Goal: Find specific page/section: Find specific page/section

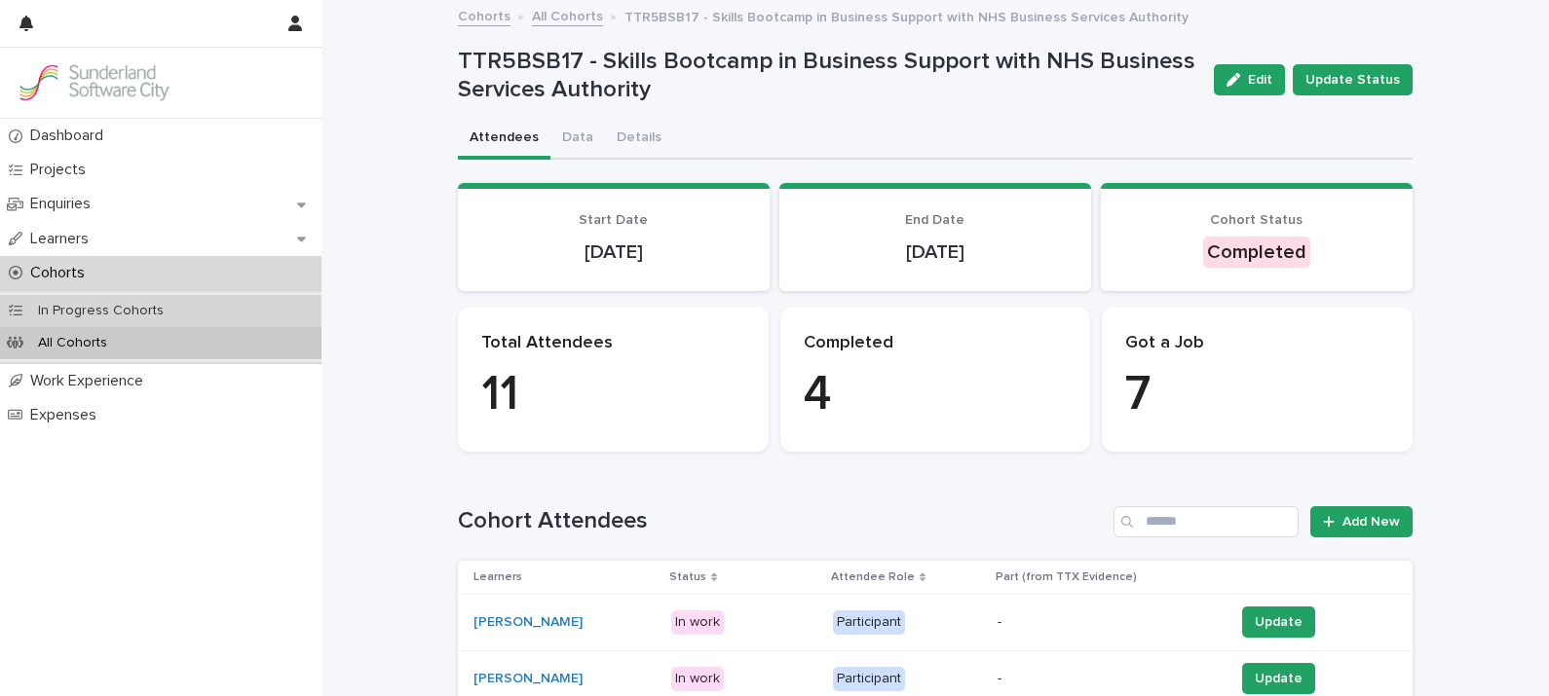
scroll to position [25, 0]
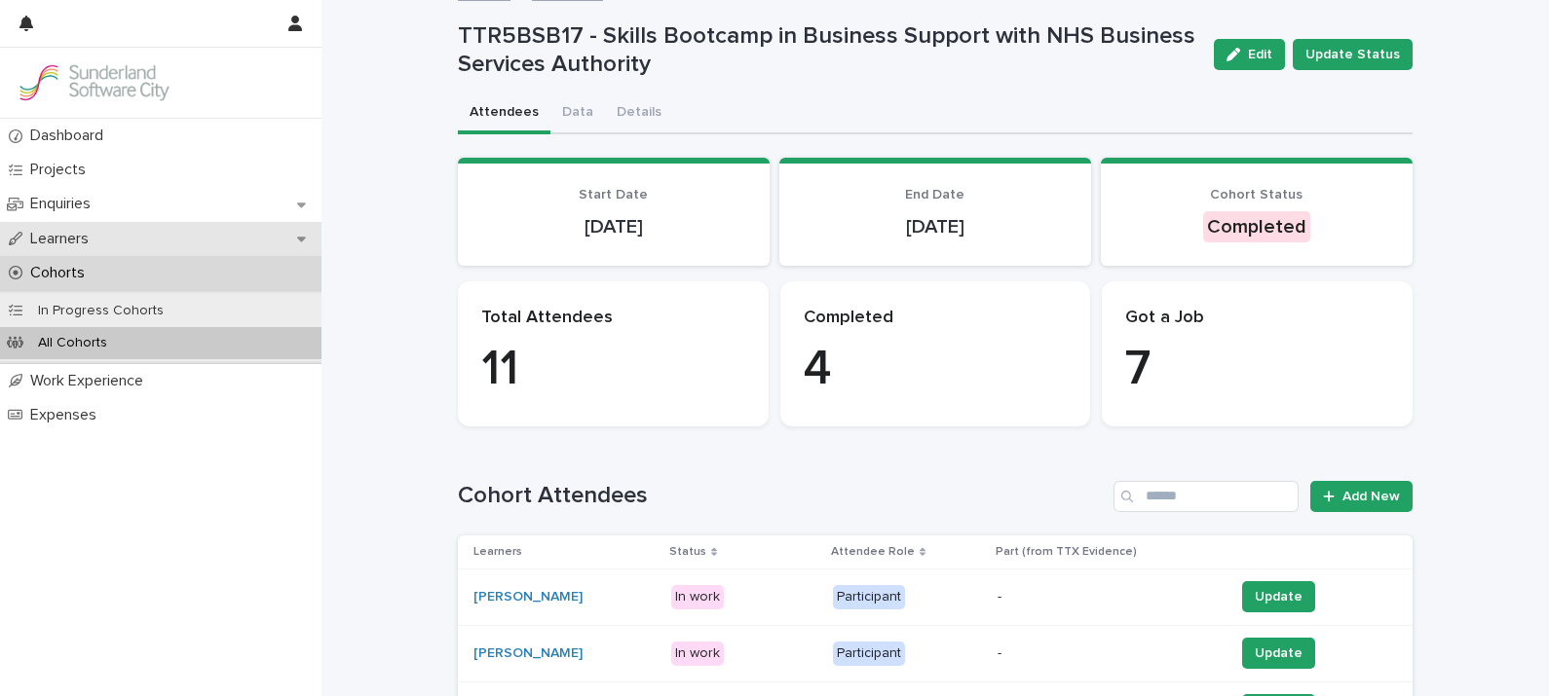
click at [63, 239] on p "Learners" at bounding box center [63, 239] width 82 height 19
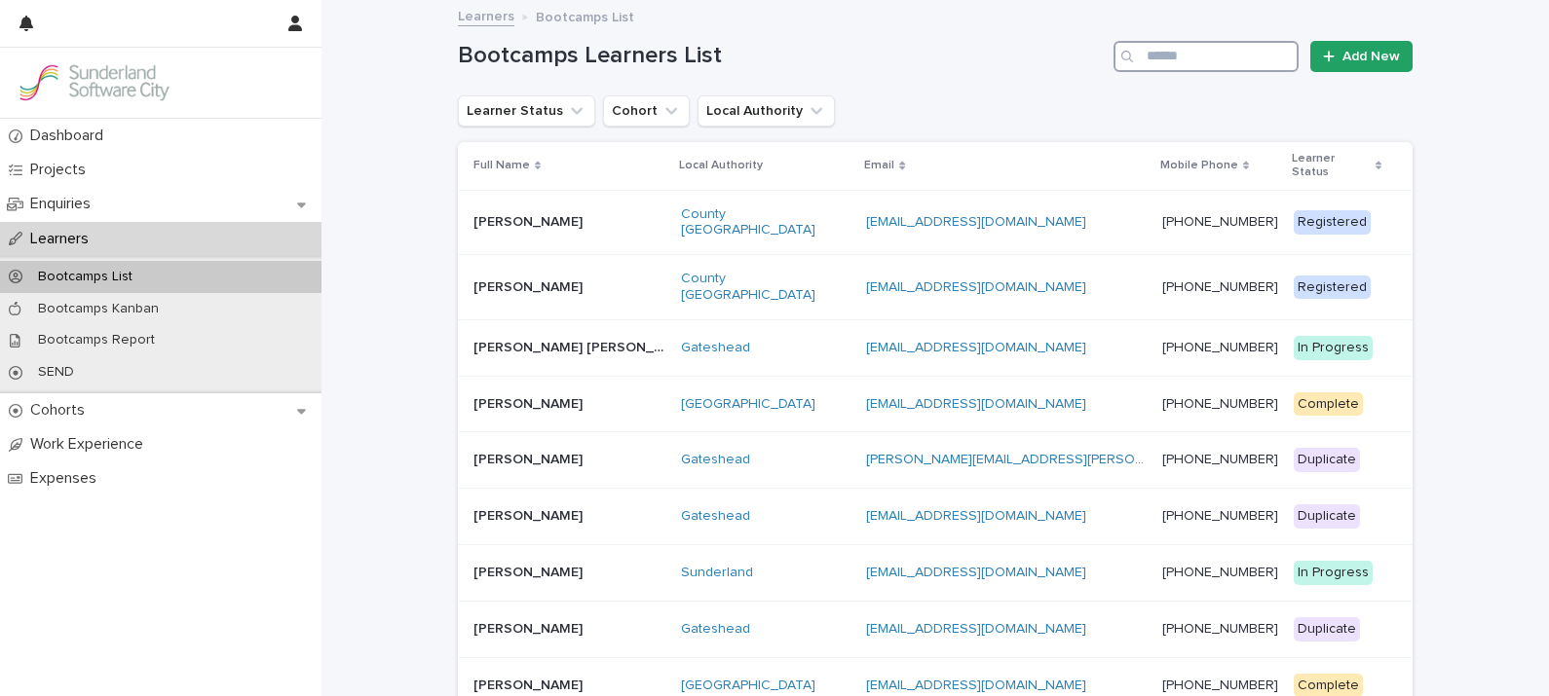
click at [1203, 53] on input "Search" at bounding box center [1205, 56] width 185 height 31
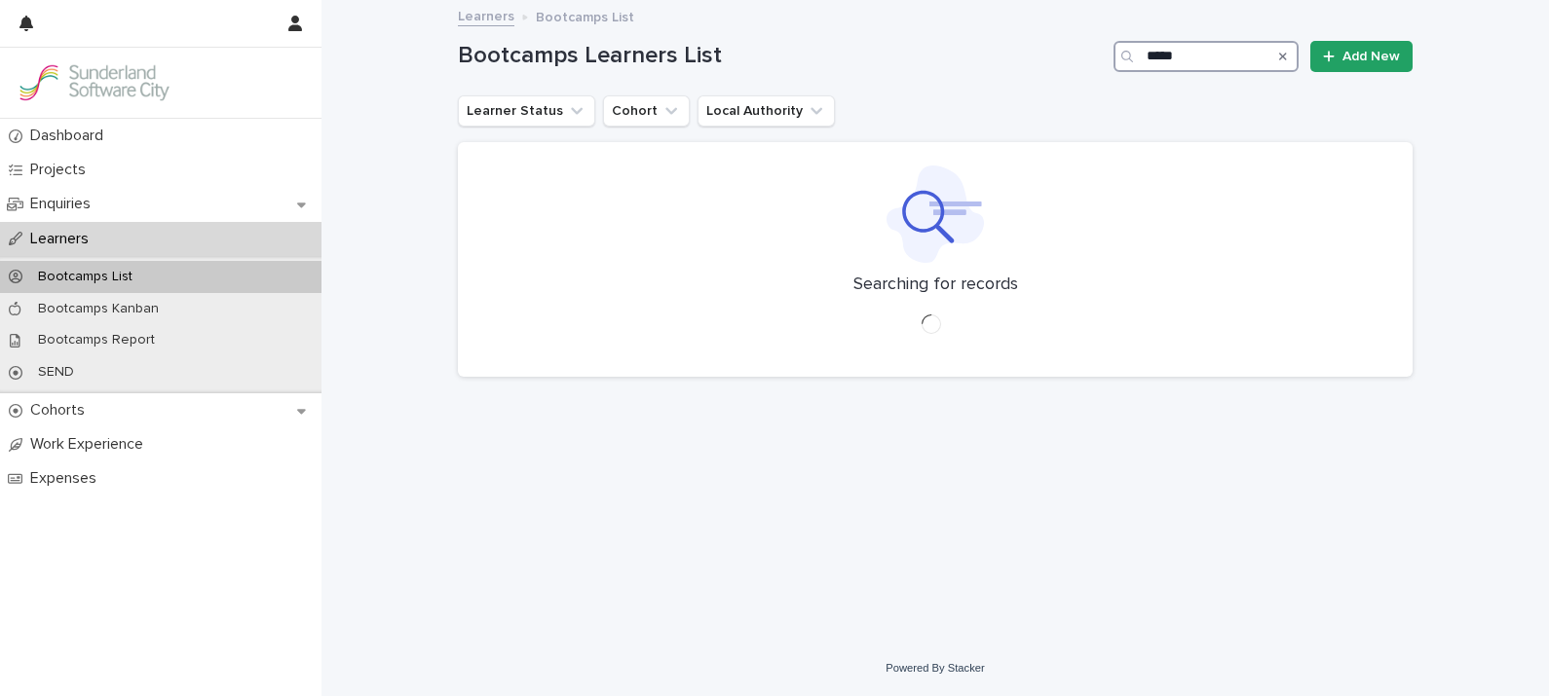
type input "******"
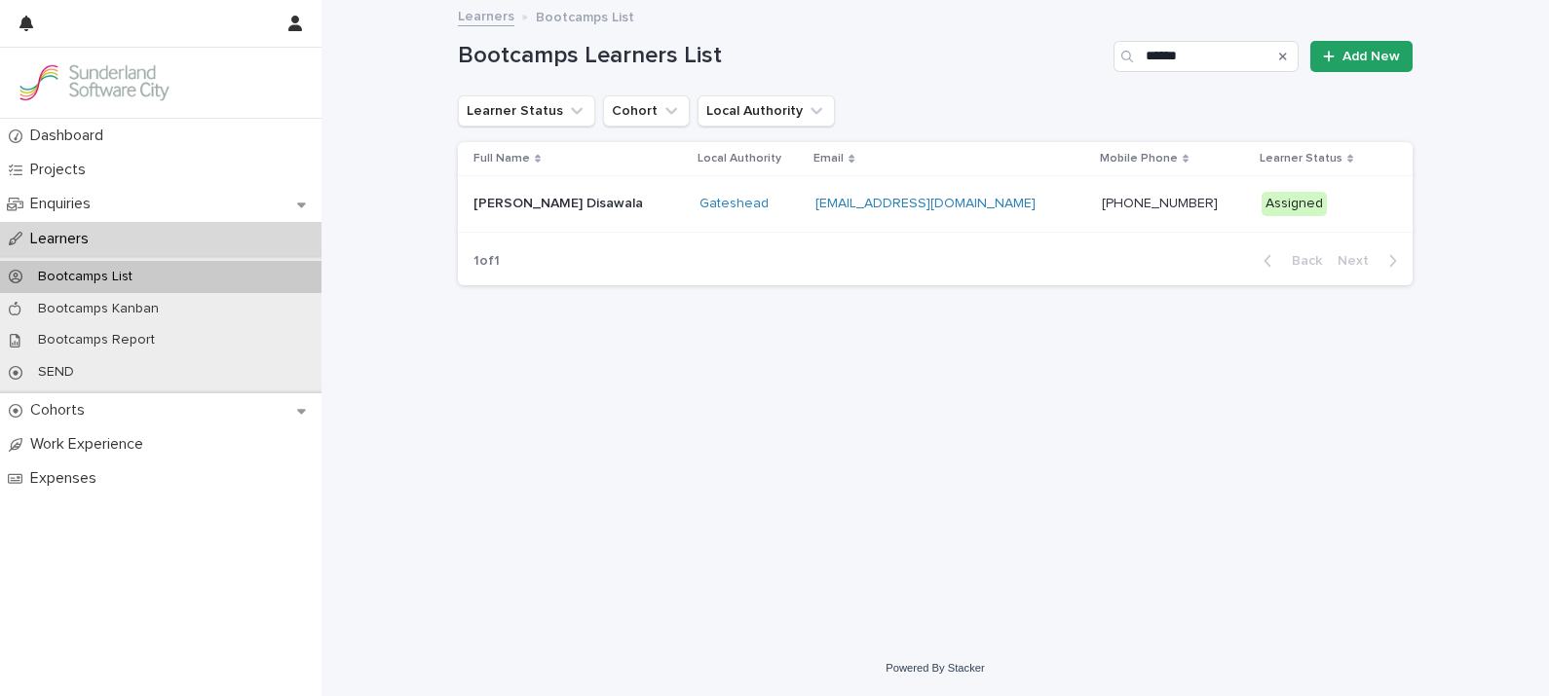
click at [539, 205] on p "[PERSON_NAME] Disawala" at bounding box center [559, 202] width 173 height 20
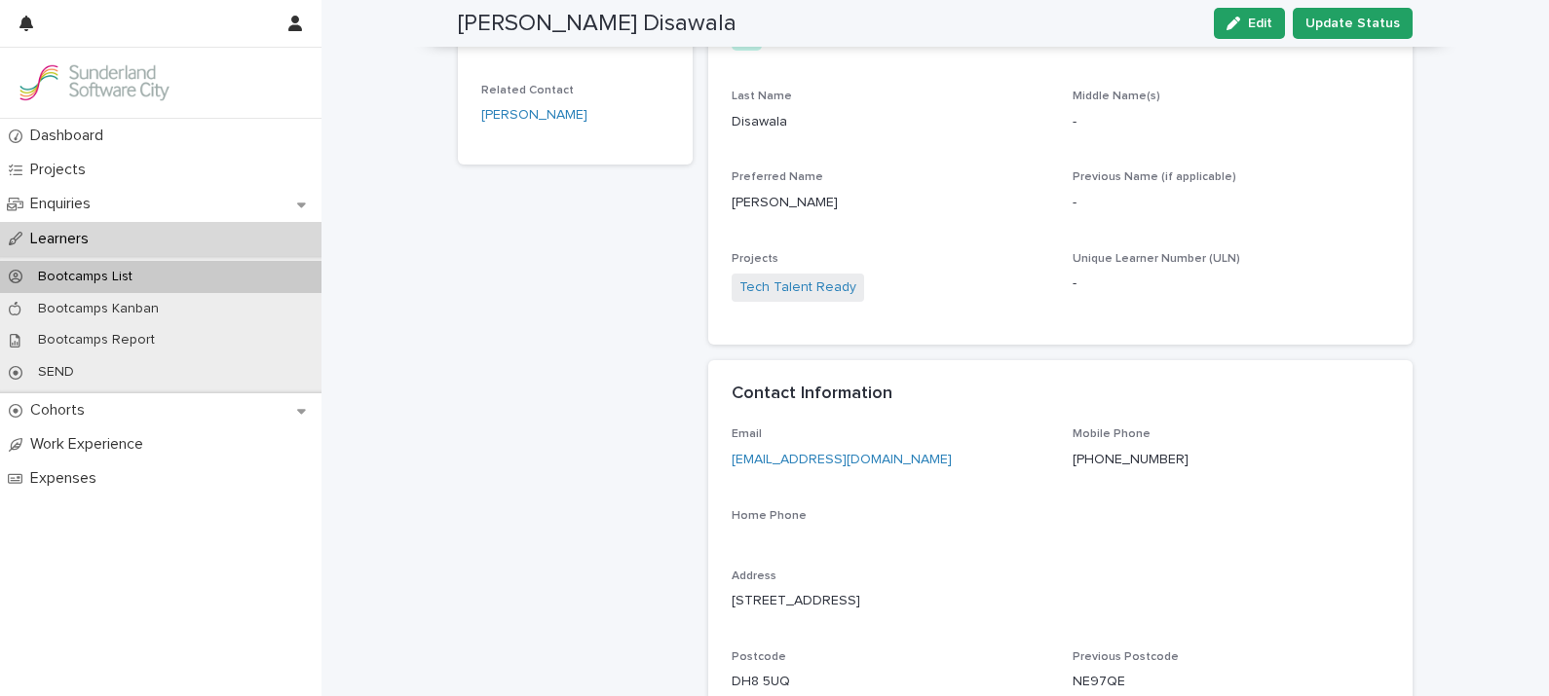
scroll to position [514, 0]
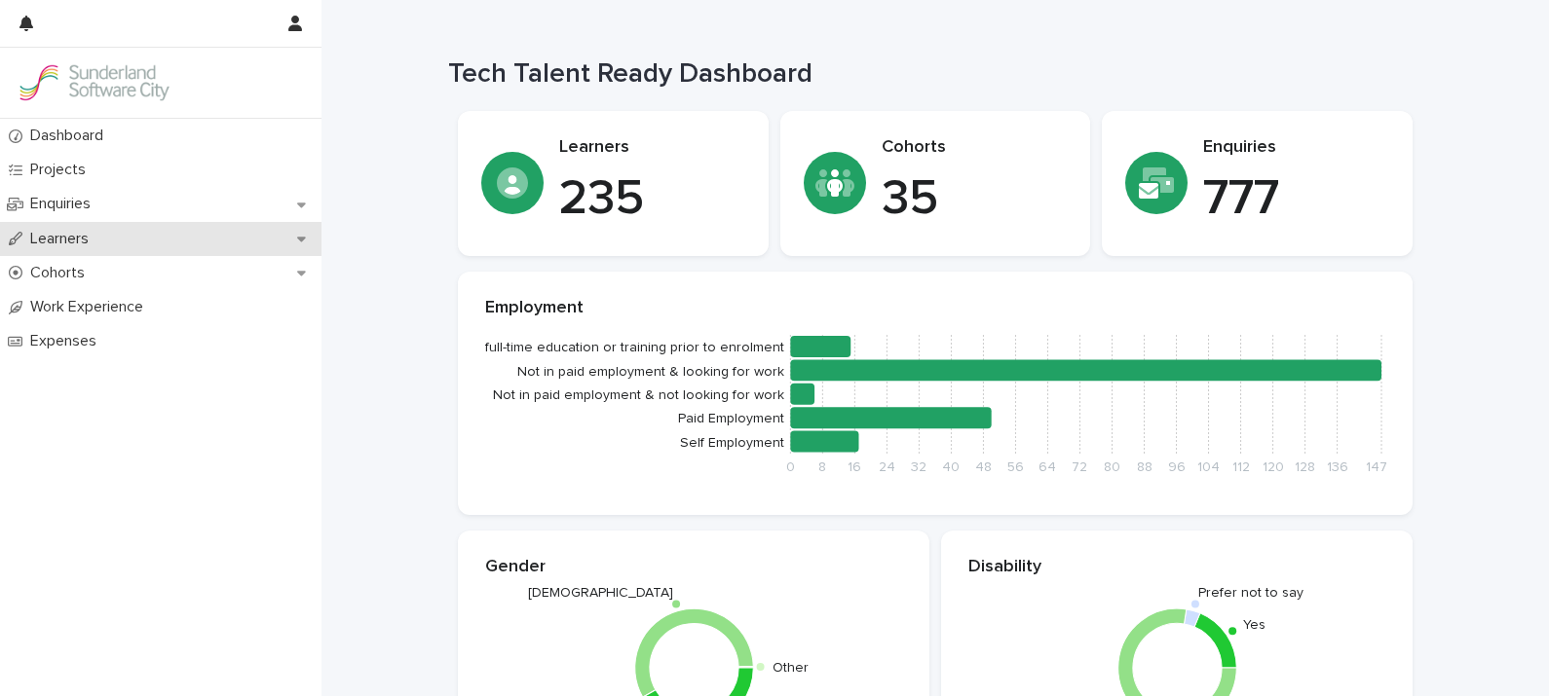
click at [83, 235] on p "Learners" at bounding box center [63, 239] width 82 height 19
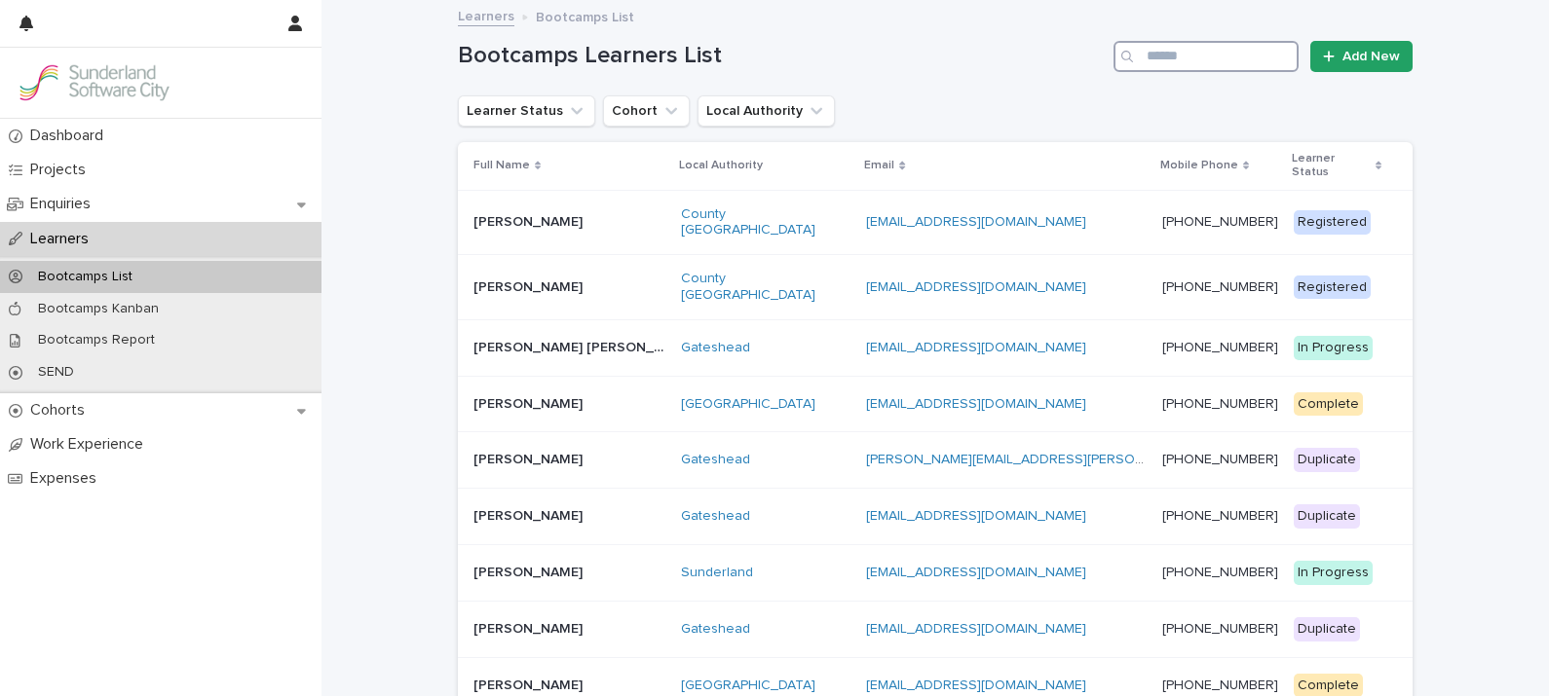
click at [1188, 56] on input "Search" at bounding box center [1205, 56] width 185 height 31
type input "******"
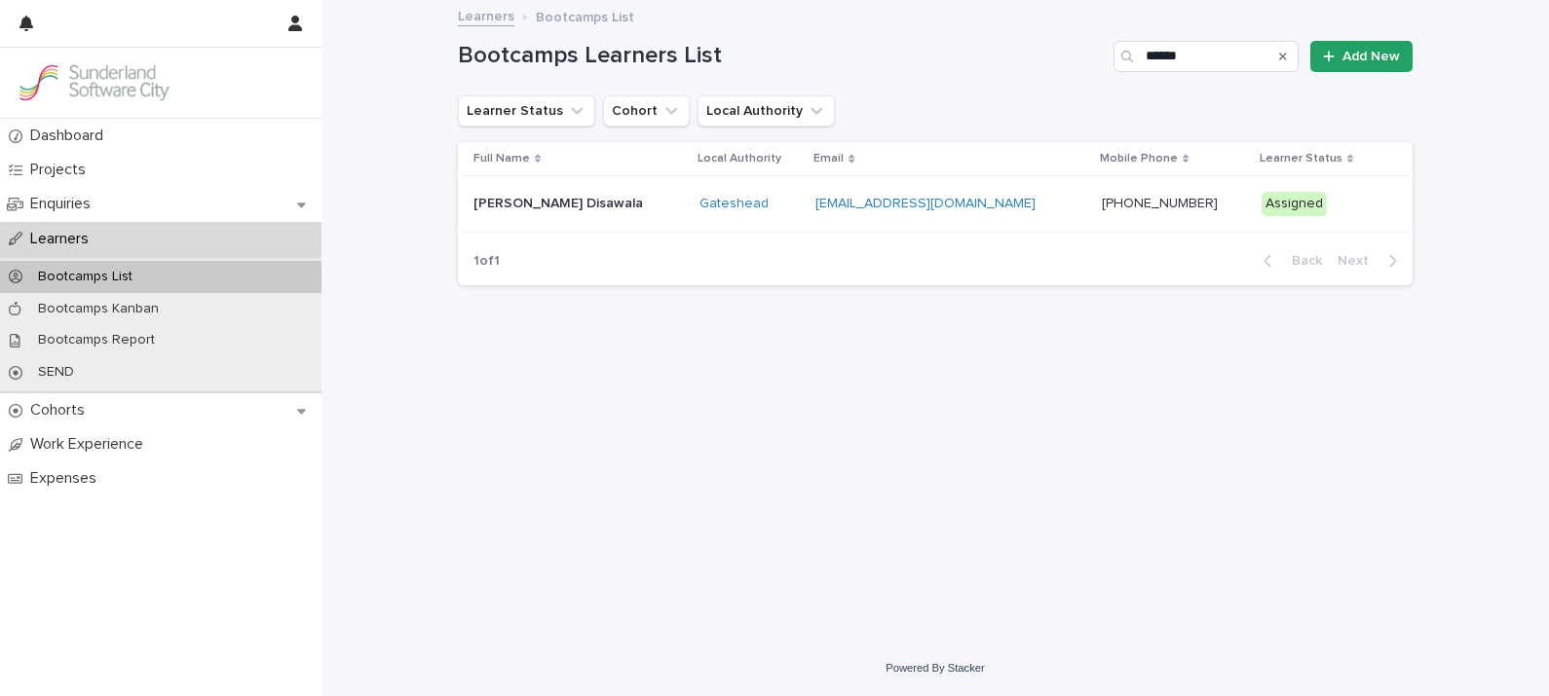
click at [544, 206] on p "[PERSON_NAME] Disawala" at bounding box center [559, 202] width 173 height 20
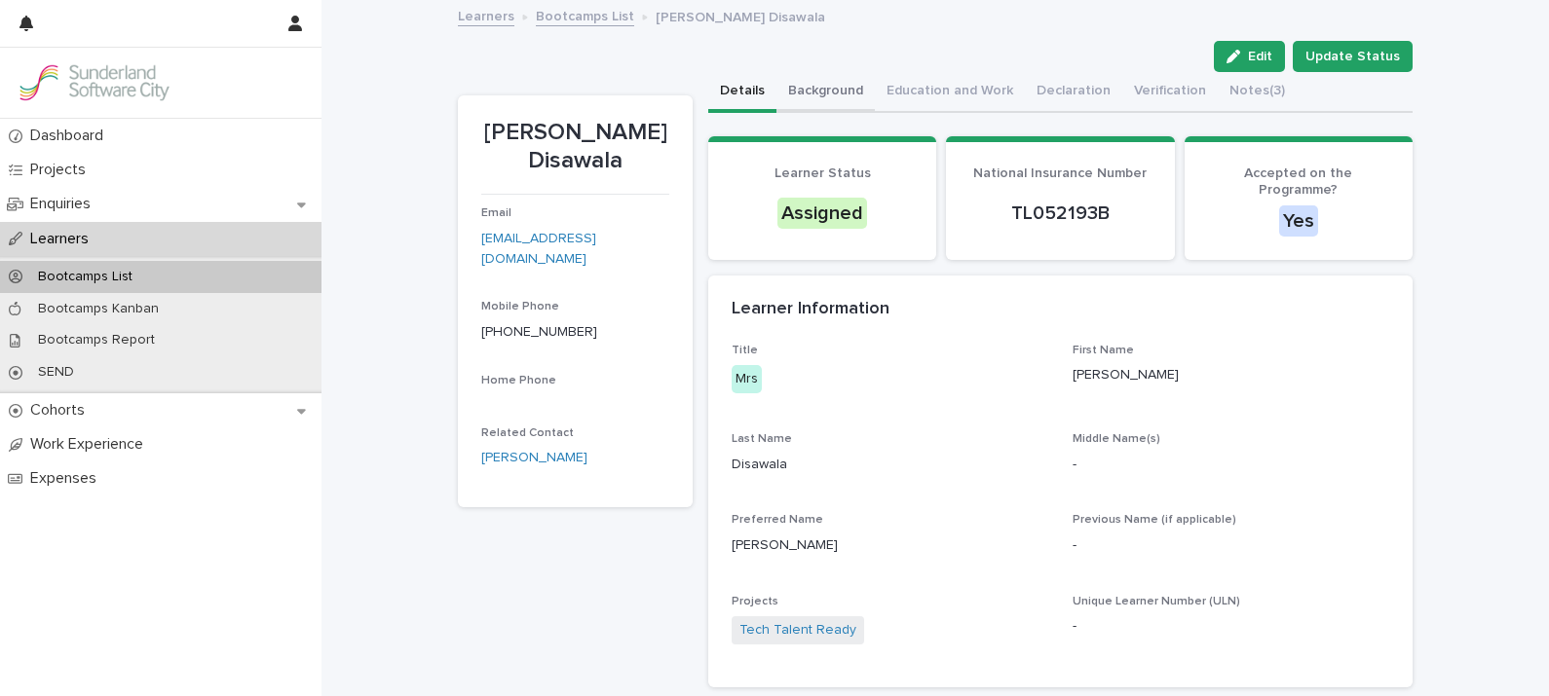
click at [835, 91] on button "Background" at bounding box center [825, 92] width 98 height 41
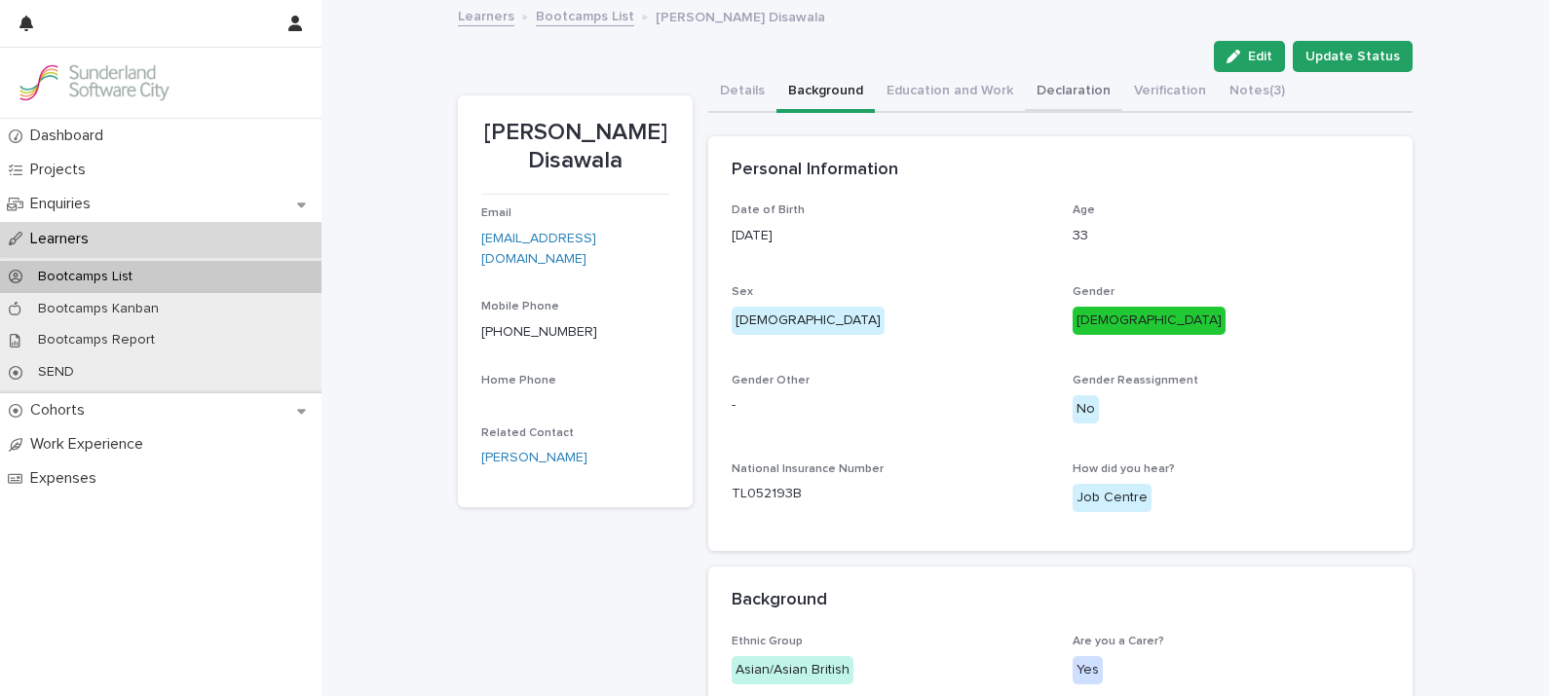
click at [1062, 94] on button "Declaration" at bounding box center [1073, 92] width 97 height 41
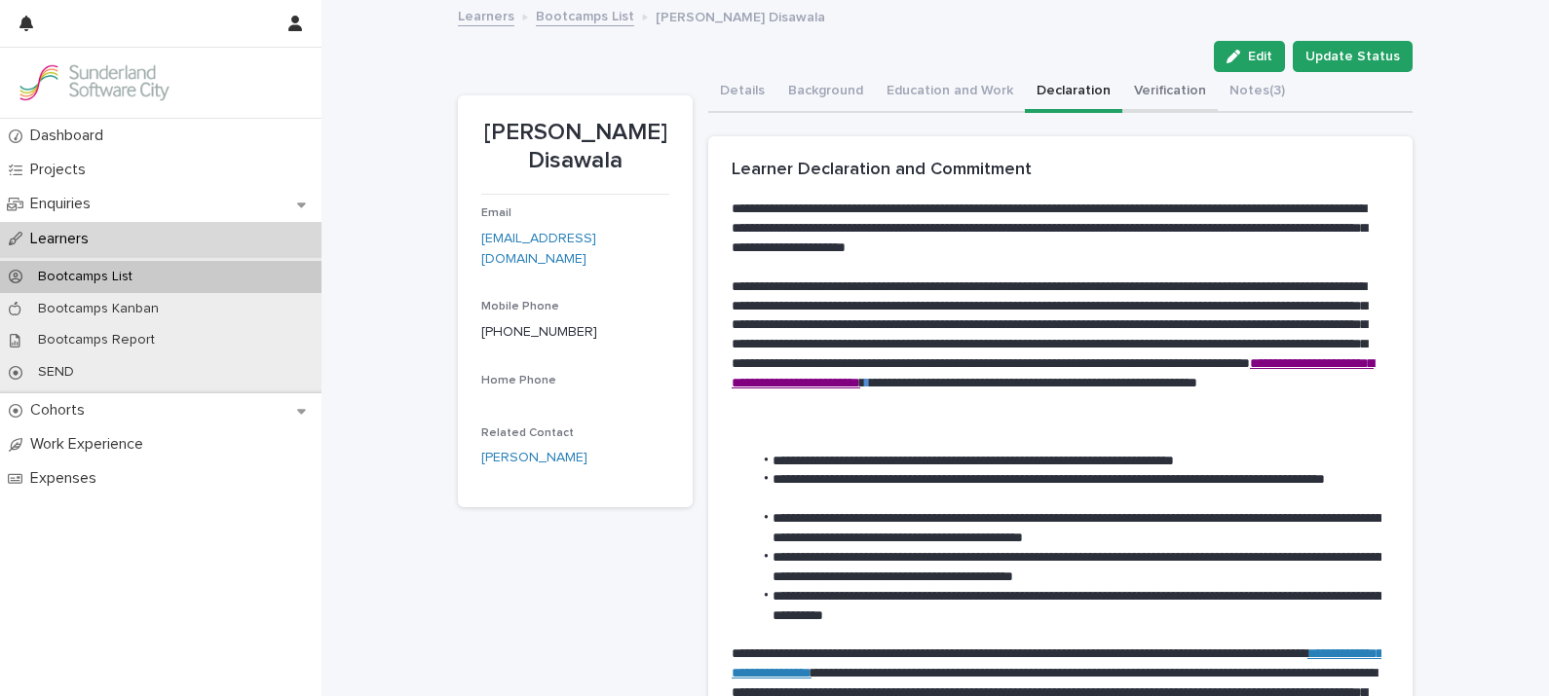
click at [1138, 85] on button "Verification" at bounding box center [1169, 92] width 95 height 41
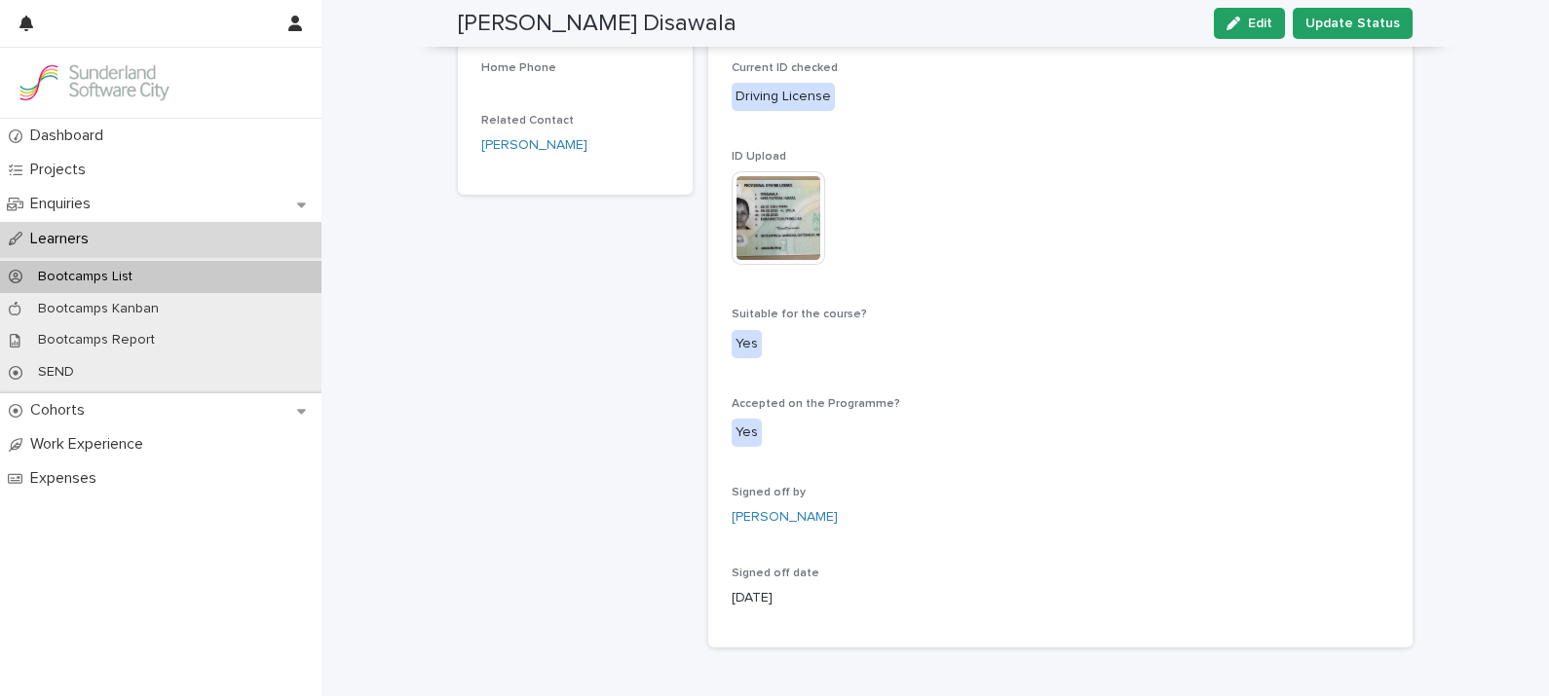
scroll to position [252, 0]
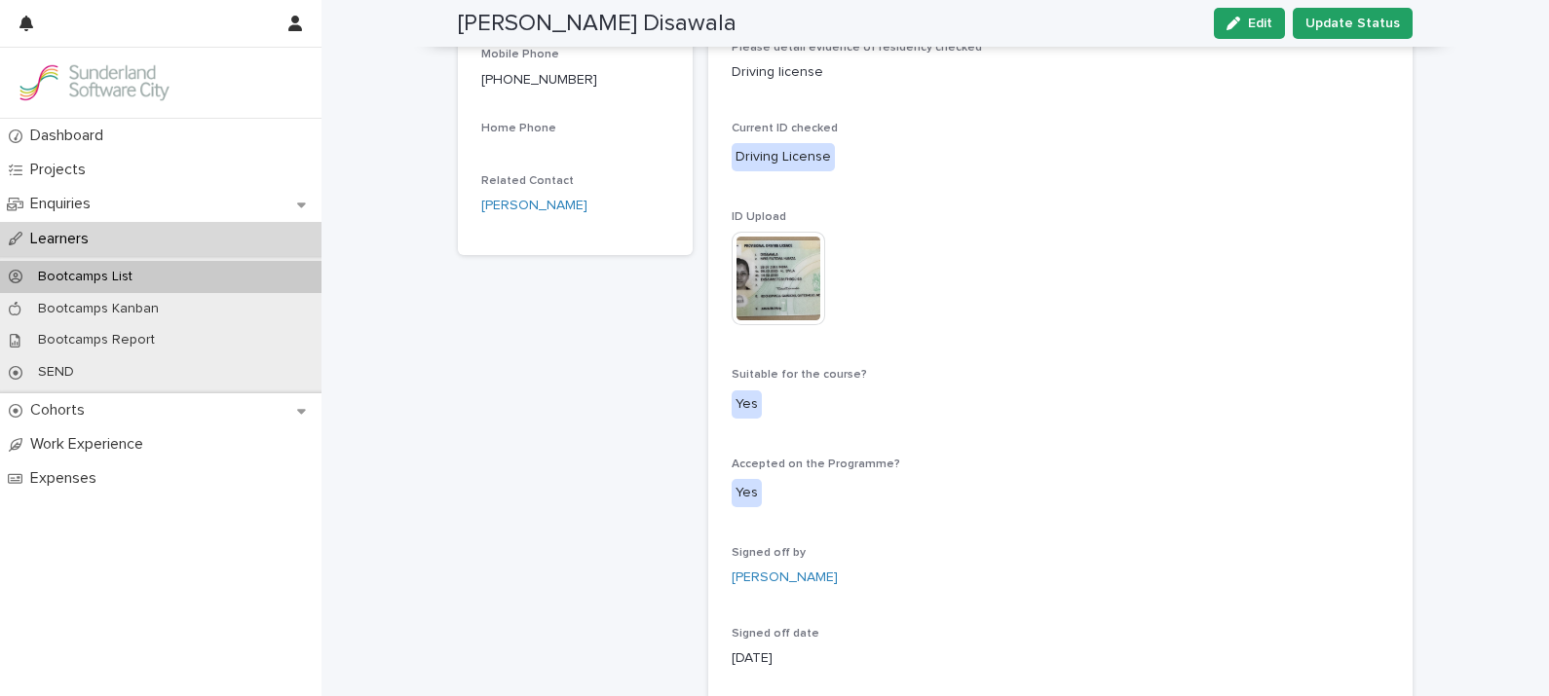
click at [794, 279] on img at bounding box center [779, 279] width 94 height 94
